Goal: Check status: Check status

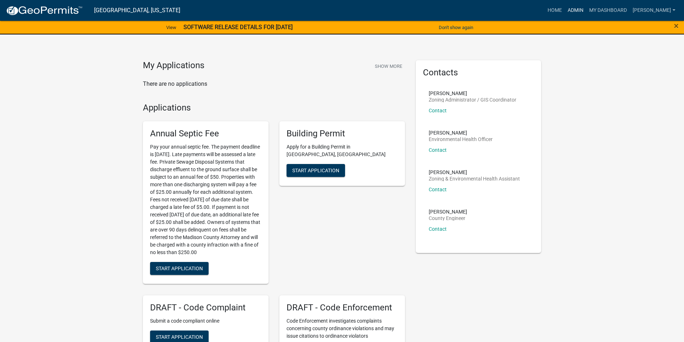
click at [579, 9] on link "Admin" at bounding box center [576, 11] width 22 height 14
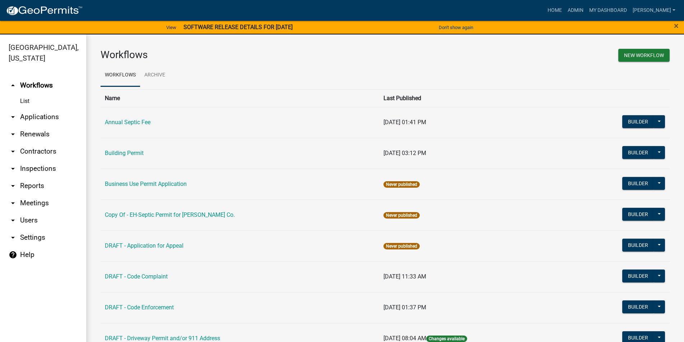
click at [32, 108] on link "arrow_drop_down Applications" at bounding box center [43, 116] width 86 height 17
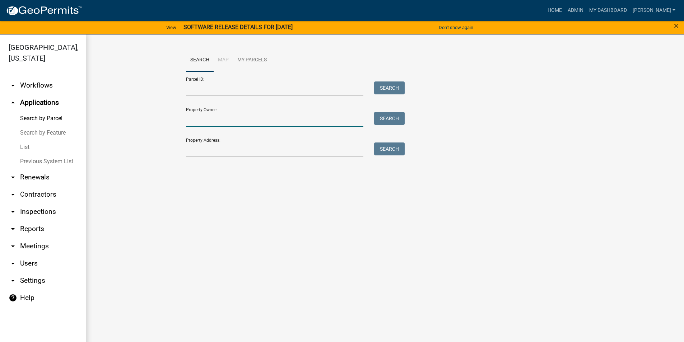
click at [197, 120] on input "Property Owner:" at bounding box center [275, 119] width 178 height 15
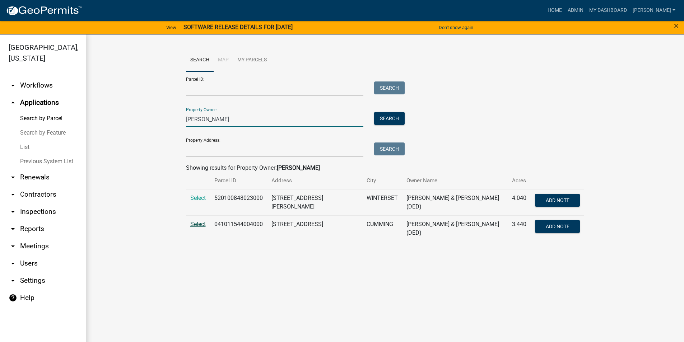
type input "[PERSON_NAME]"
click at [203, 222] on span "Select" at bounding box center [197, 224] width 15 height 7
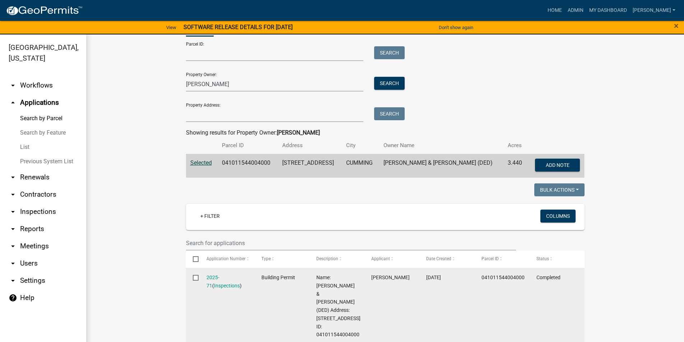
scroll to position [144, 0]
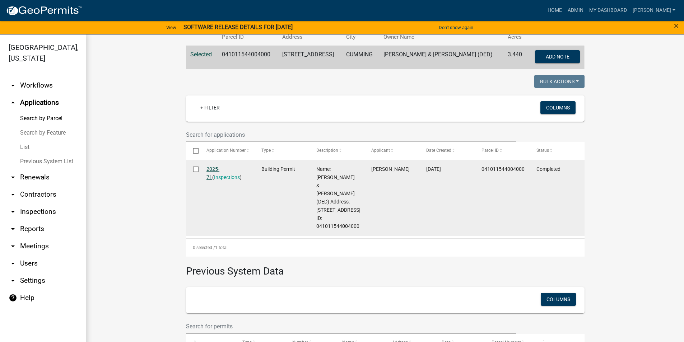
click at [213, 169] on link "2025-71" at bounding box center [212, 173] width 13 height 14
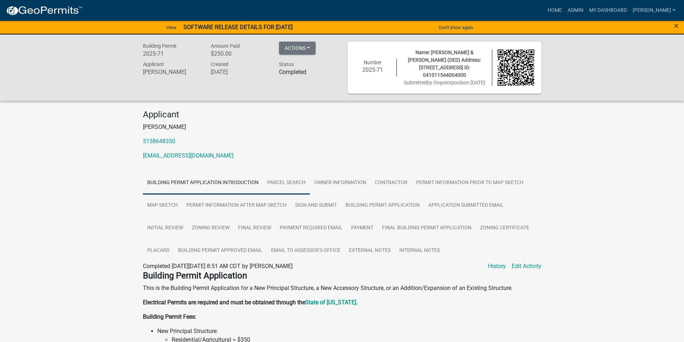
click at [298, 184] on link "Parcel search" at bounding box center [286, 183] width 47 height 23
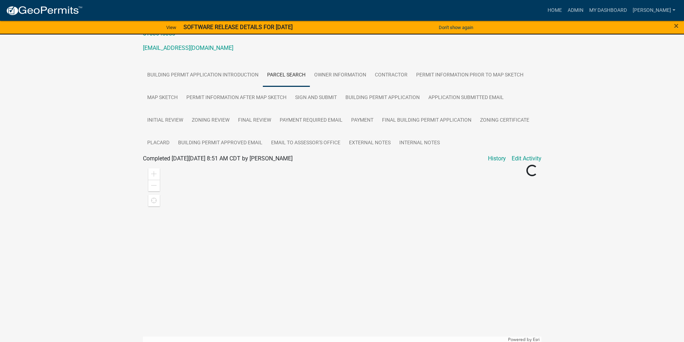
scroll to position [36, 0]
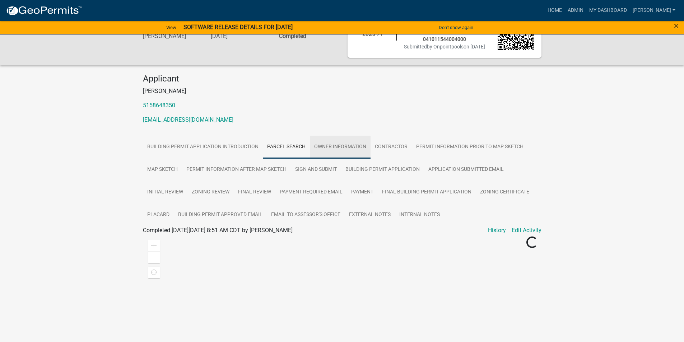
click at [334, 148] on link "Owner Information" at bounding box center [340, 147] width 61 height 23
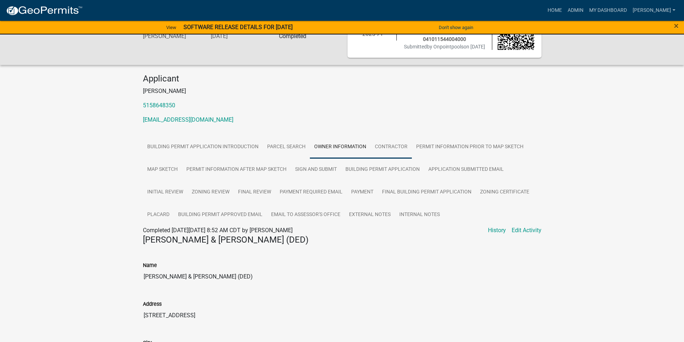
click at [378, 150] on link "Contractor" at bounding box center [390, 147] width 41 height 23
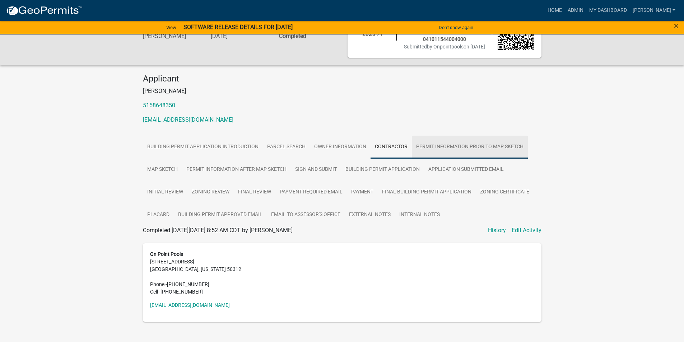
click at [422, 150] on link "Permit Information Prior to Map Sketch" at bounding box center [470, 147] width 116 height 23
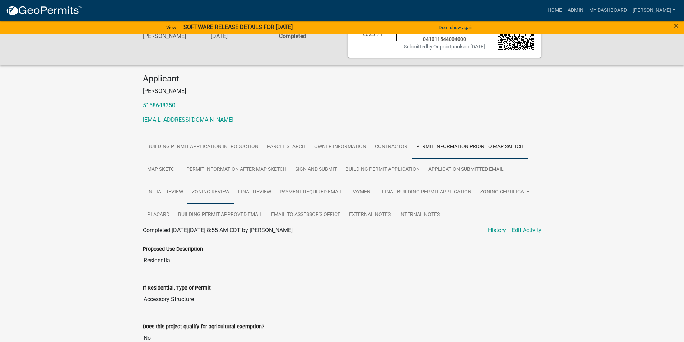
click at [211, 193] on link "Zoning Review" at bounding box center [210, 192] width 46 height 23
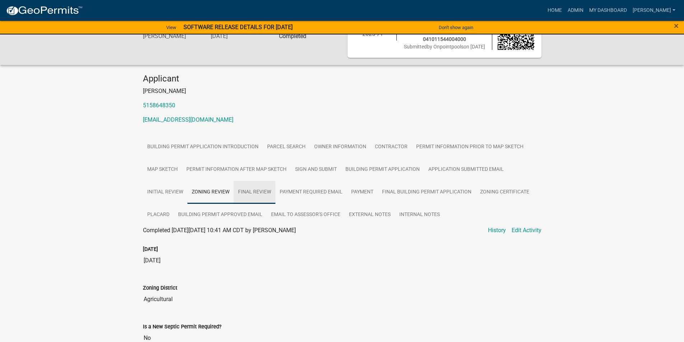
click at [258, 191] on link "Final Review" at bounding box center [255, 192] width 42 height 23
click at [300, 192] on link "Payment Required Email" at bounding box center [310, 192] width 71 height 23
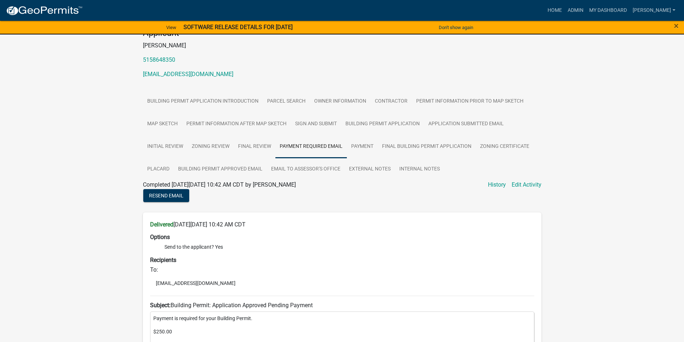
scroll to position [69, 0]
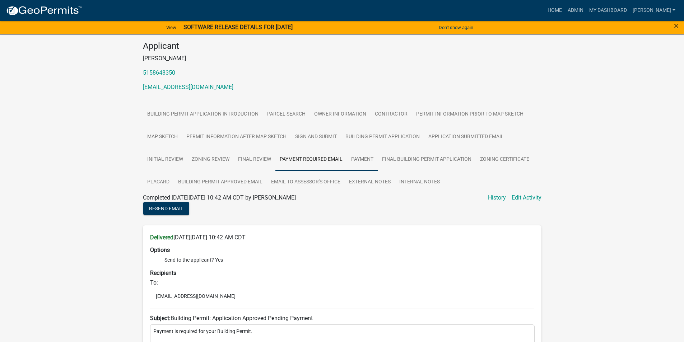
click at [360, 159] on link "Payment" at bounding box center [362, 159] width 31 height 23
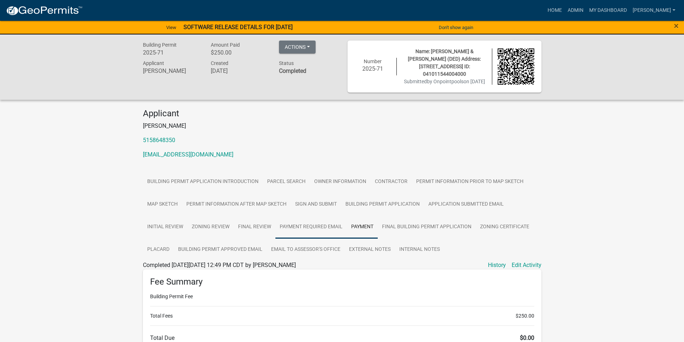
scroll to position [0, 0]
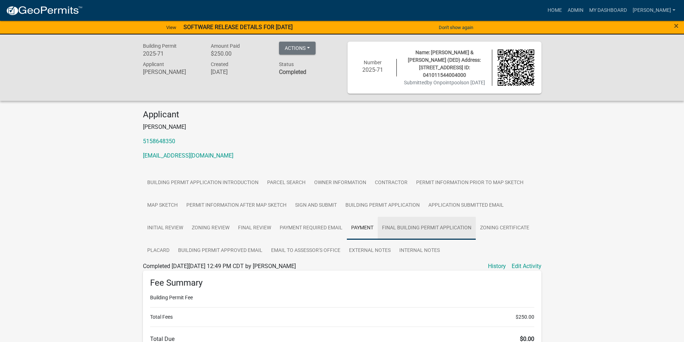
click at [395, 226] on link "Final Building Permit Application" at bounding box center [427, 228] width 98 height 23
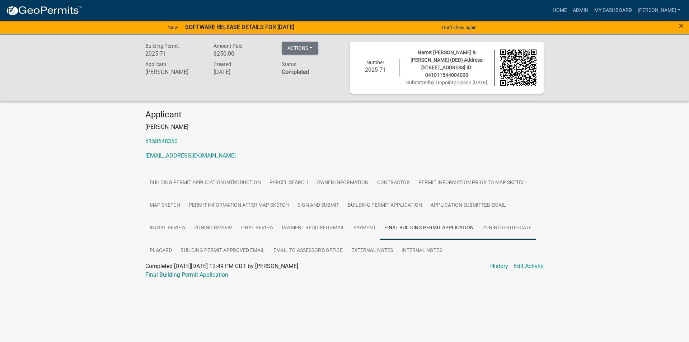
click at [505, 228] on link "Zoning Certificate" at bounding box center [507, 228] width 58 height 23
click at [223, 228] on link "Zoning Review" at bounding box center [213, 228] width 46 height 23
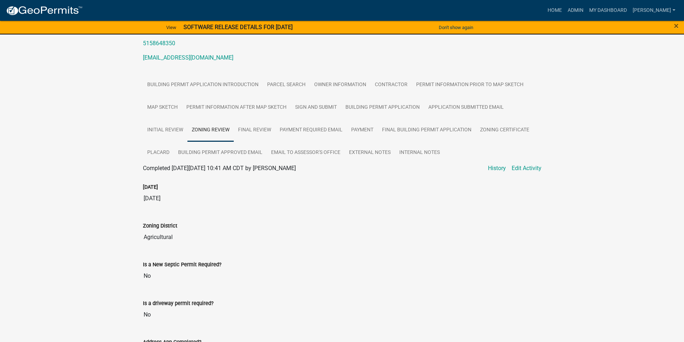
scroll to position [97, 0]
click at [247, 132] on link "Final Review" at bounding box center [255, 131] width 42 height 23
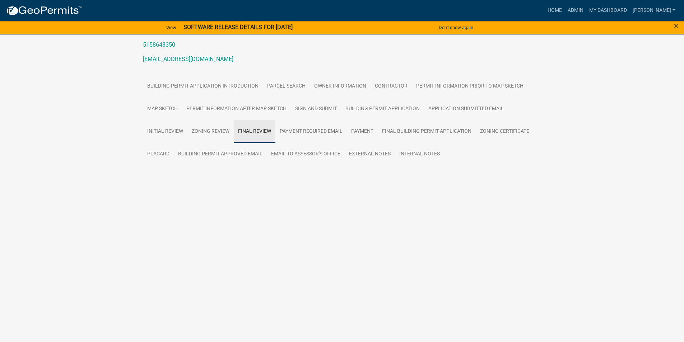
scroll to position [75, 0]
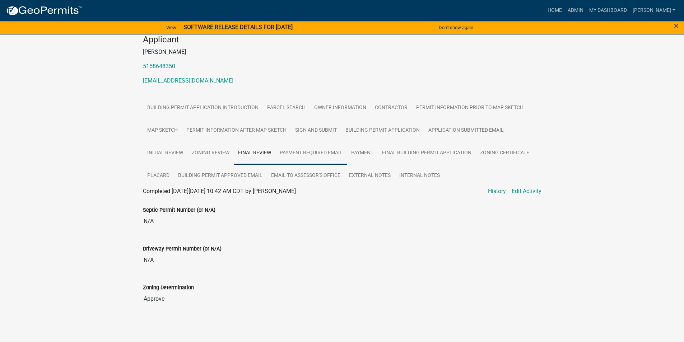
click at [314, 153] on link "Payment Required Email" at bounding box center [310, 153] width 71 height 23
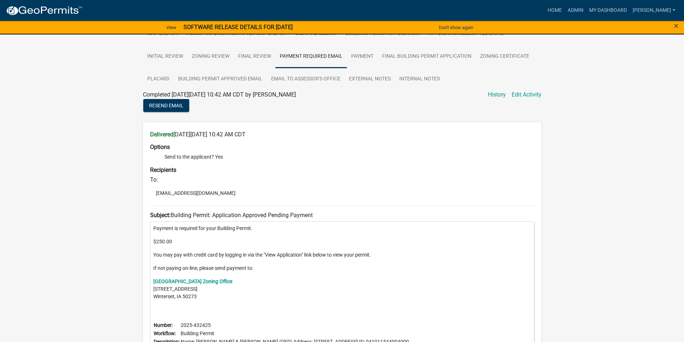
scroll to position [33, 0]
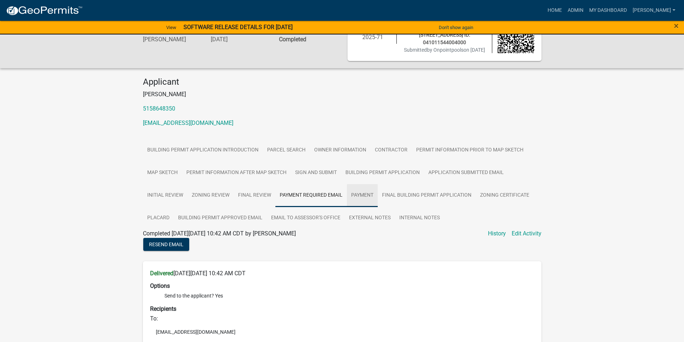
click at [360, 196] on link "Payment" at bounding box center [362, 195] width 31 height 23
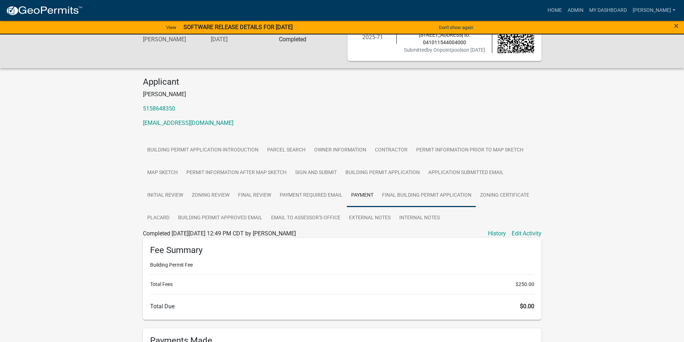
click at [411, 198] on link "Final Building Permit Application" at bounding box center [427, 195] width 98 height 23
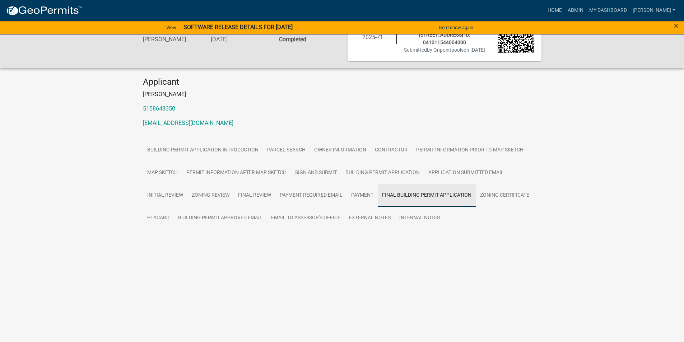
scroll to position [0, 0]
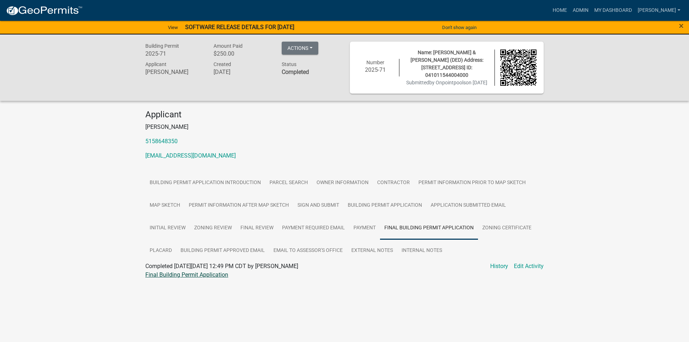
click at [193, 274] on link "Final Building Permit Application" at bounding box center [186, 274] width 83 height 7
click at [163, 251] on link "Placard" at bounding box center [160, 250] width 31 height 23
click at [200, 252] on link "Building Permit Approved Email" at bounding box center [222, 250] width 93 height 23
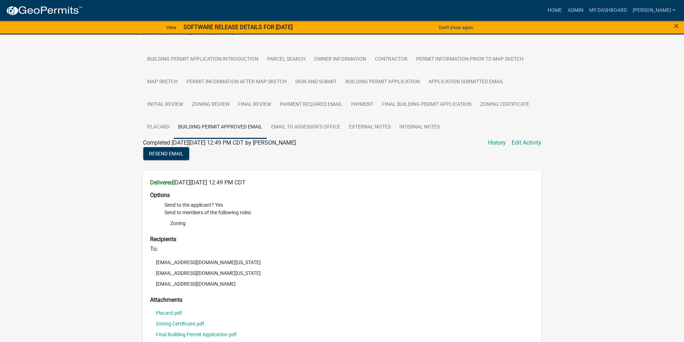
scroll to position [108, 0]
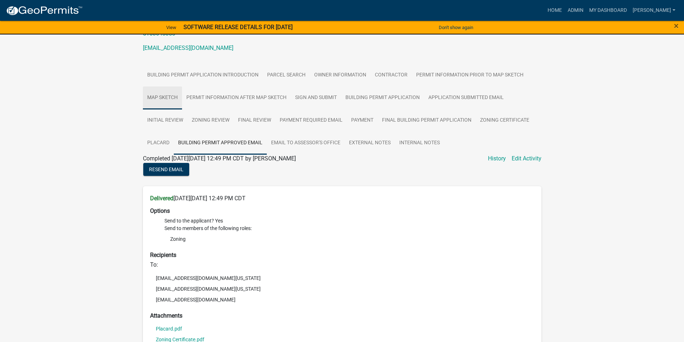
click at [171, 99] on link "Map Sketch" at bounding box center [162, 97] width 39 height 23
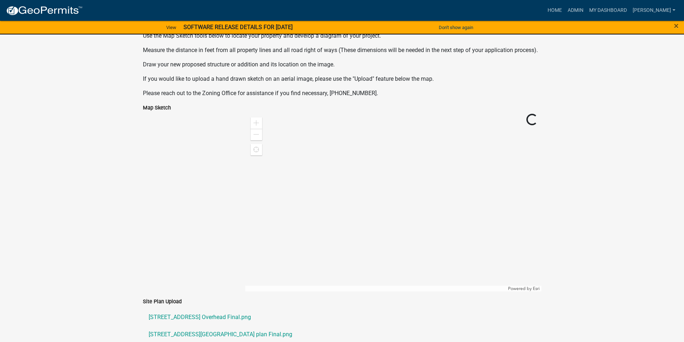
scroll to position [251, 0]
